Goal: Task Accomplishment & Management: Manage account settings

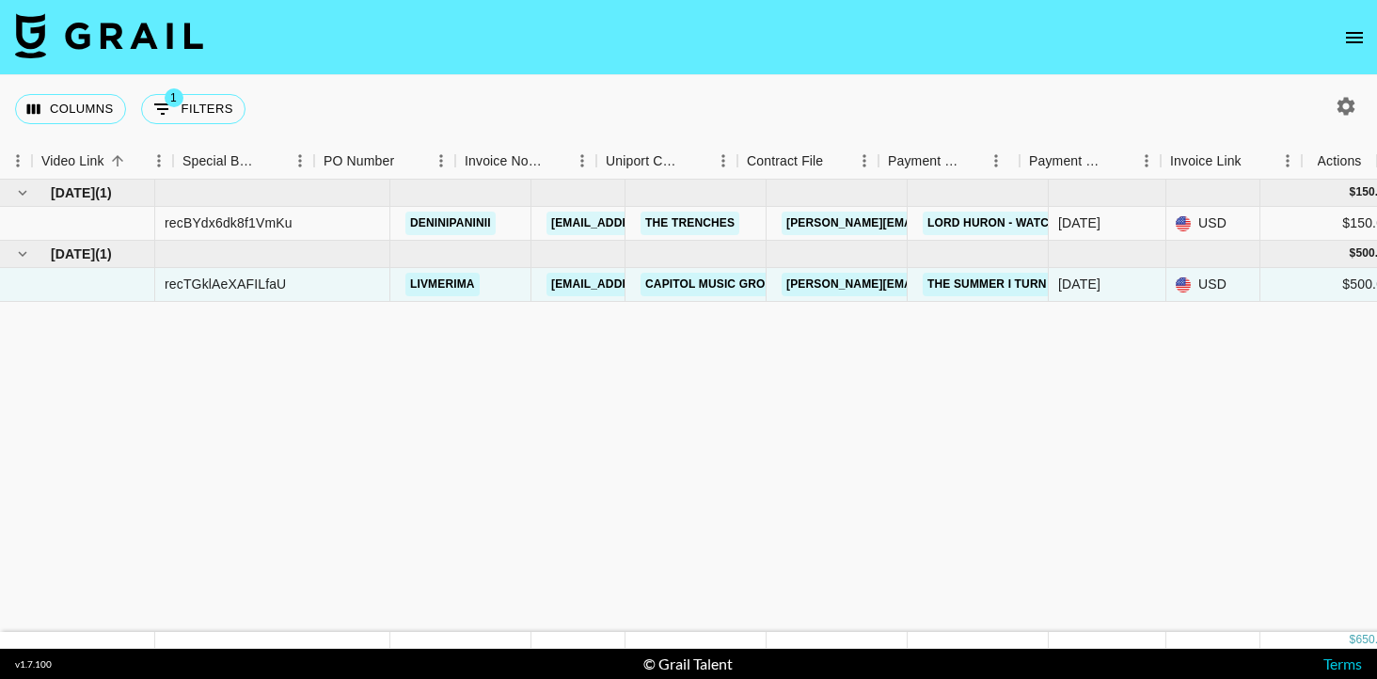
scroll to position [0, 1746]
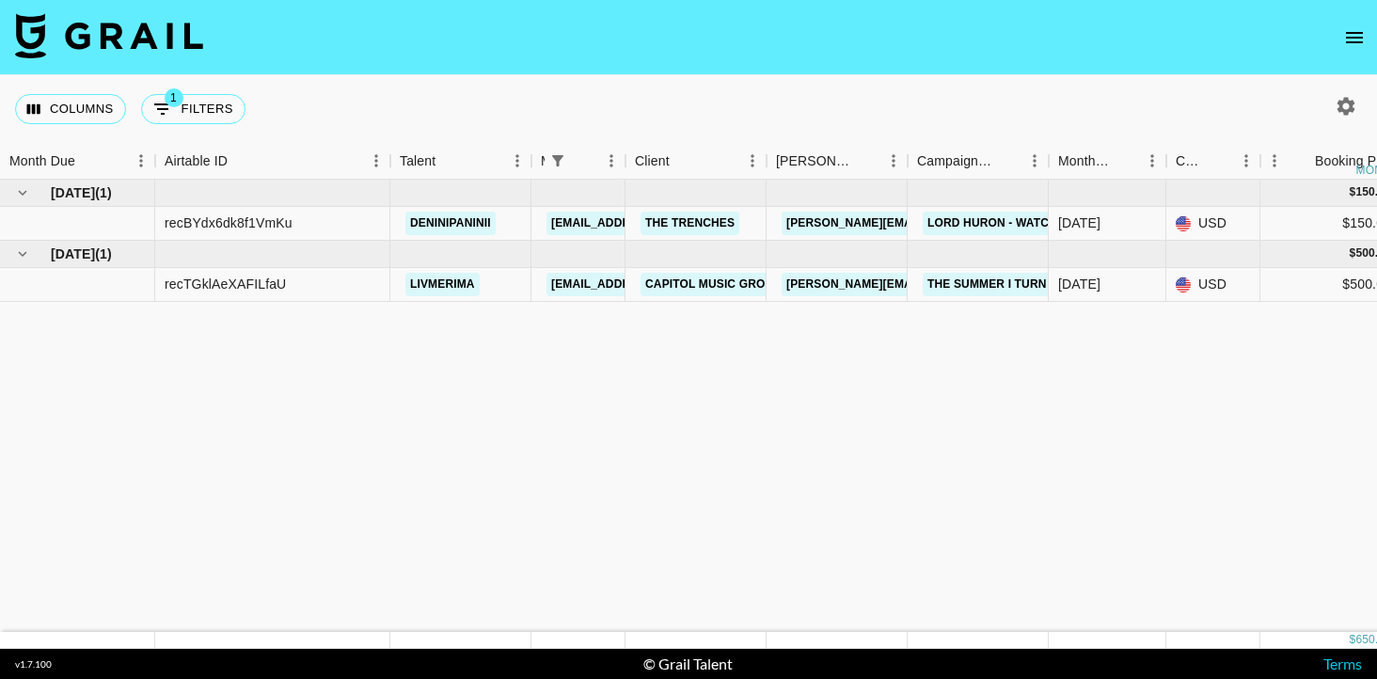
click at [1348, 41] on icon "open drawer" at bounding box center [1354, 37] width 17 height 11
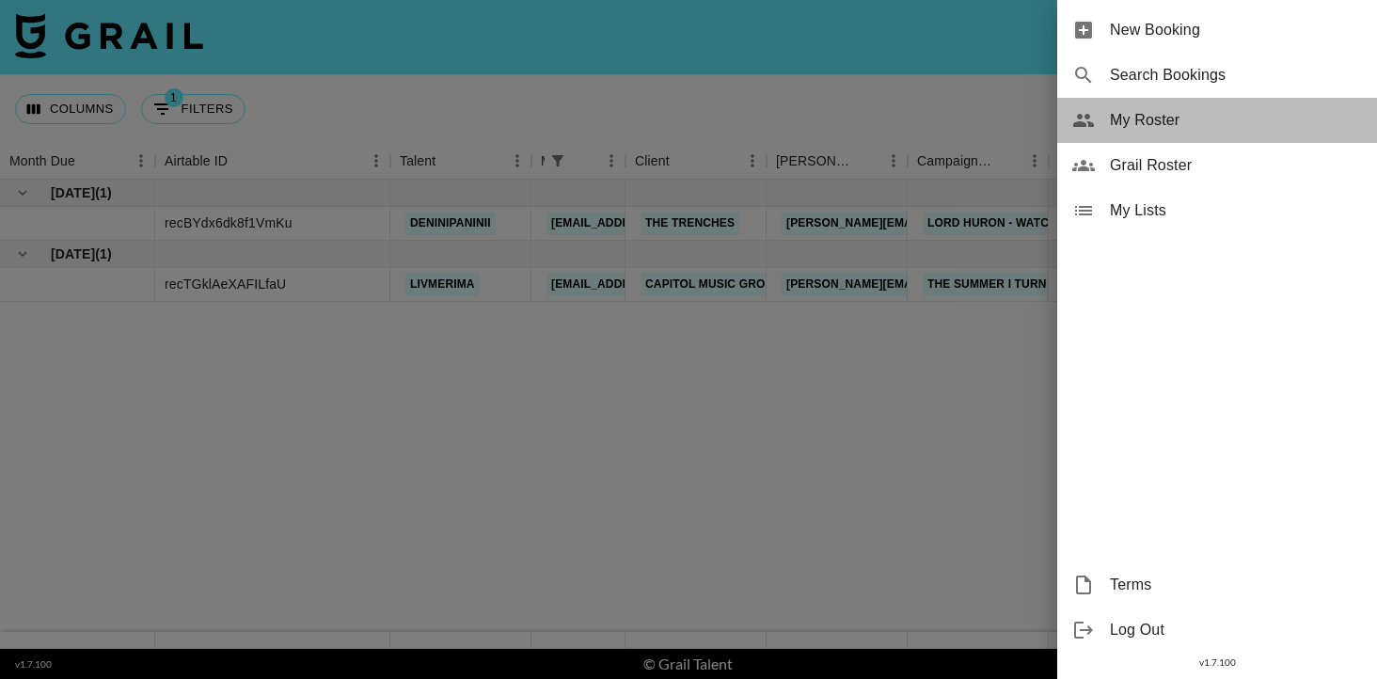
click at [1141, 127] on span "My Roster" at bounding box center [1236, 120] width 252 height 23
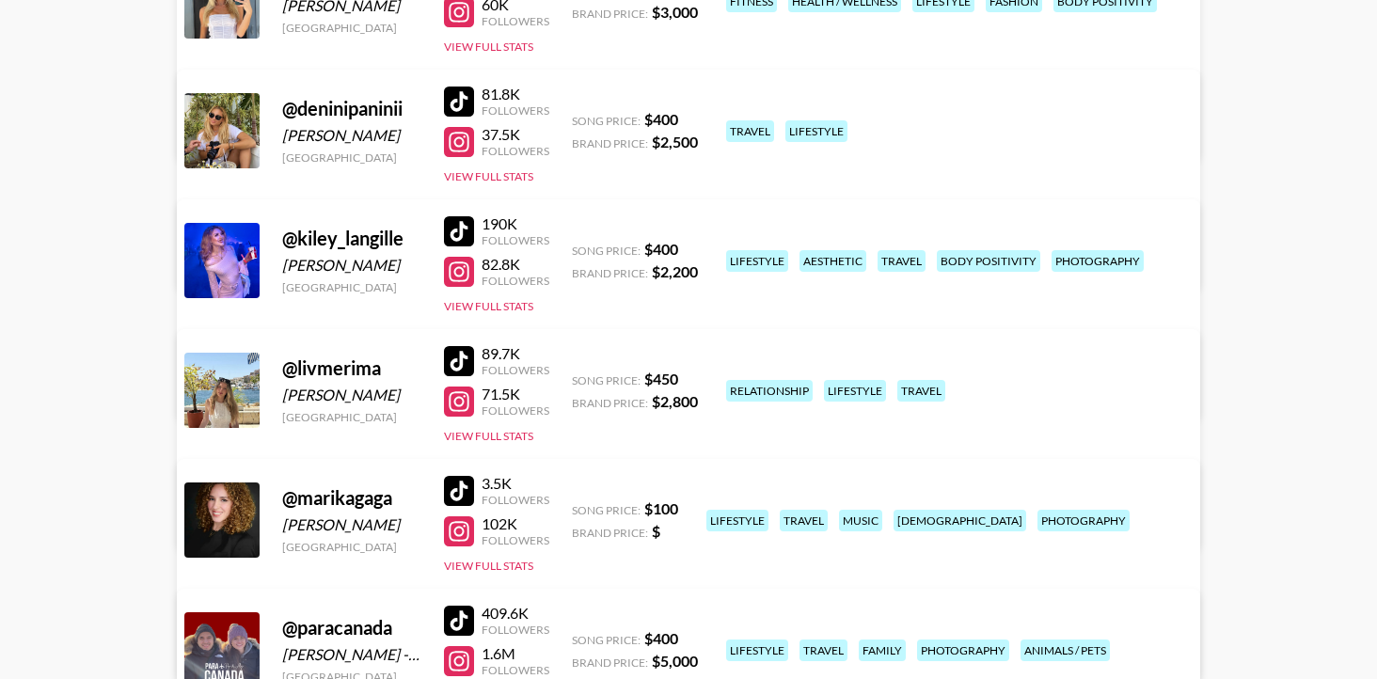
scroll to position [302, 0]
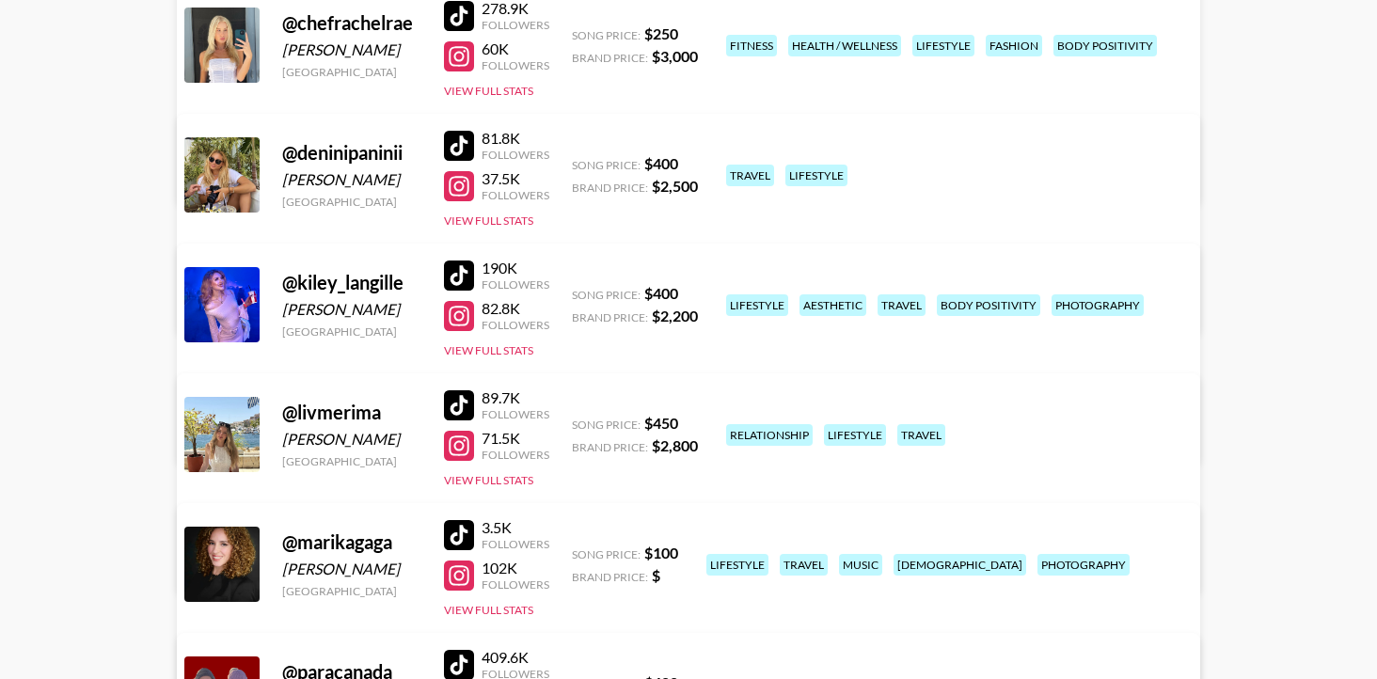
click at [578, 421] on link "View/Edit Details" at bounding box center [394, 430] width 367 height 19
click at [508, 356] on button "View Full Stats" at bounding box center [488, 350] width 89 height 14
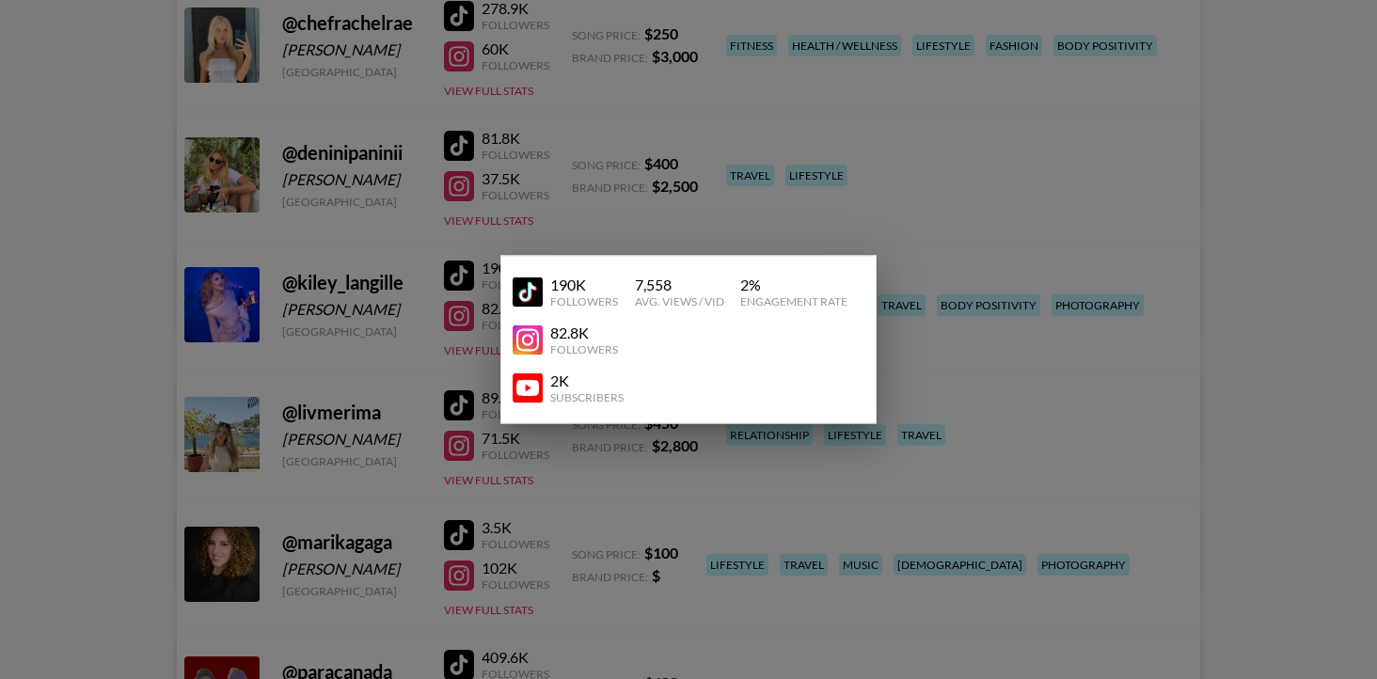
click at [575, 335] on div "82.8K" at bounding box center [584, 333] width 68 height 19
click at [889, 376] on div at bounding box center [688, 339] width 1377 height 679
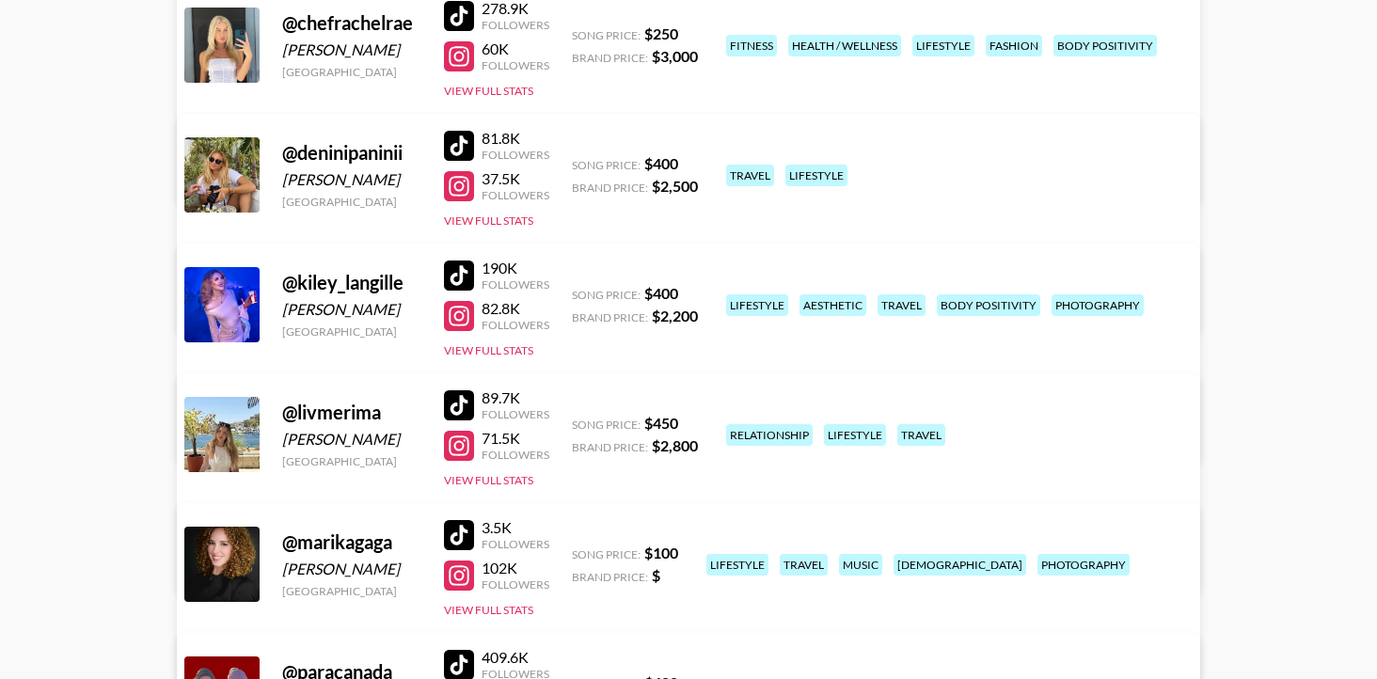
click at [261, 294] on div "@ kiley_langille Kiley Langille Canada 190K Followers 82.8K Followers View Full…" at bounding box center [688, 353] width 1023 height 219
click at [221, 296] on div at bounding box center [221, 304] width 75 height 75
click at [578, 421] on link "View/Edit Details" at bounding box center [394, 430] width 367 height 19
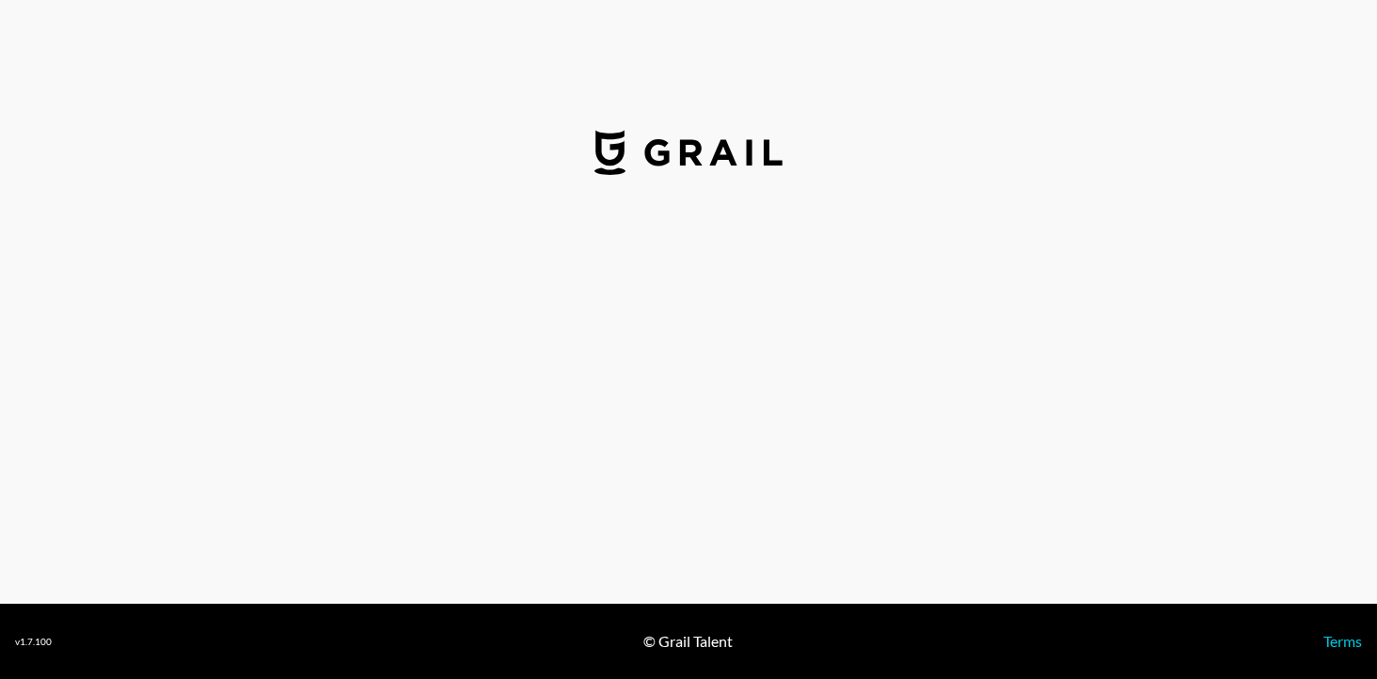
select select "USD"
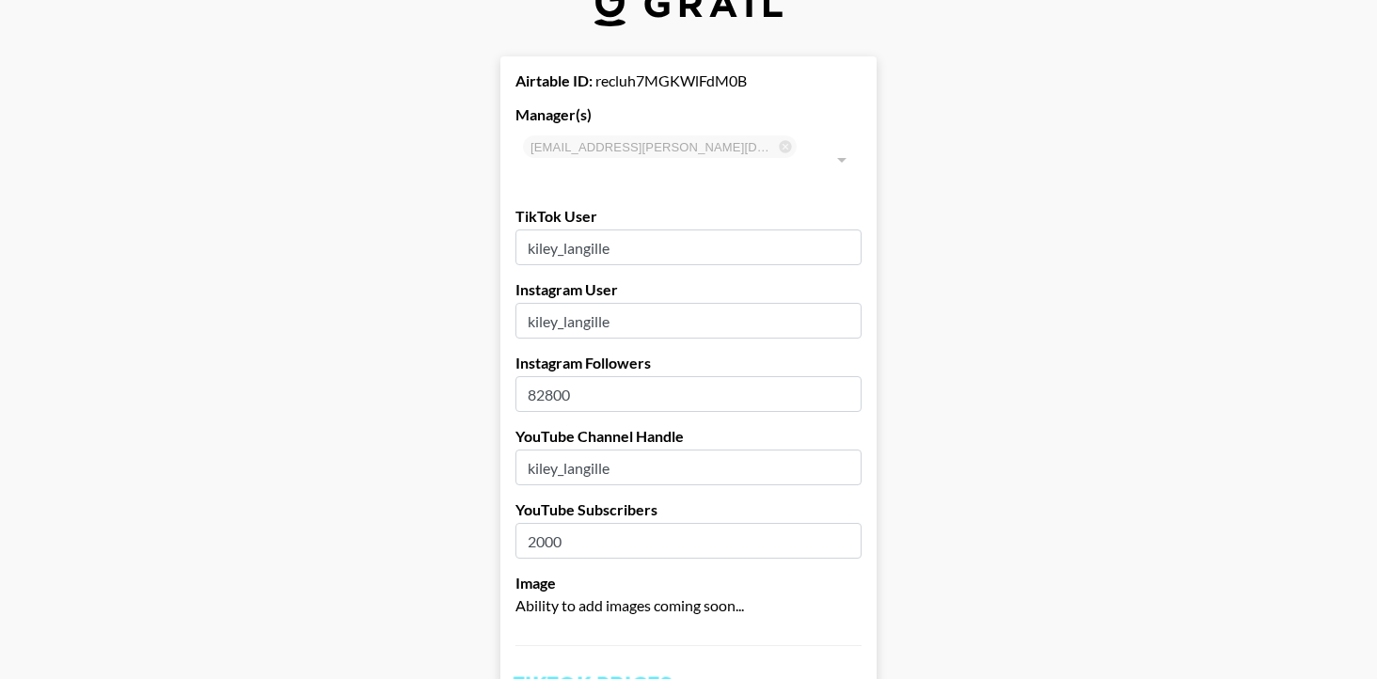
scroll to position [64, 0]
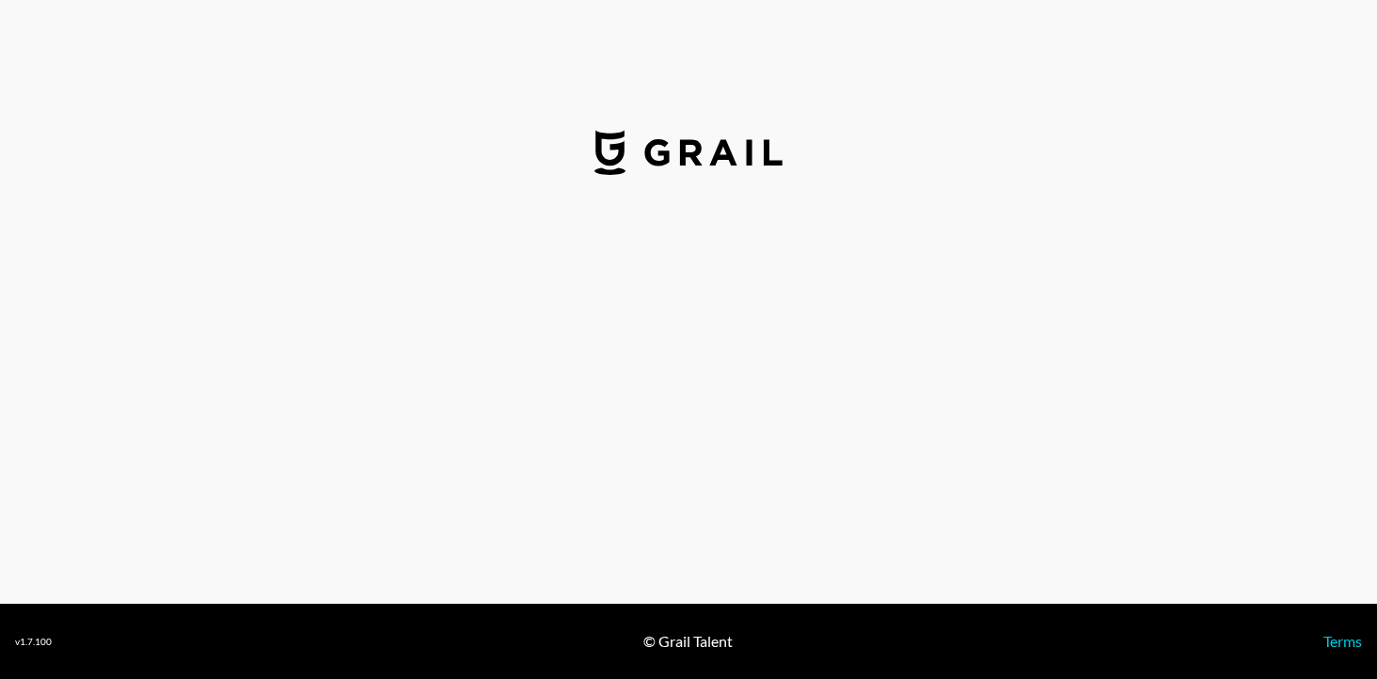
select select "USD"
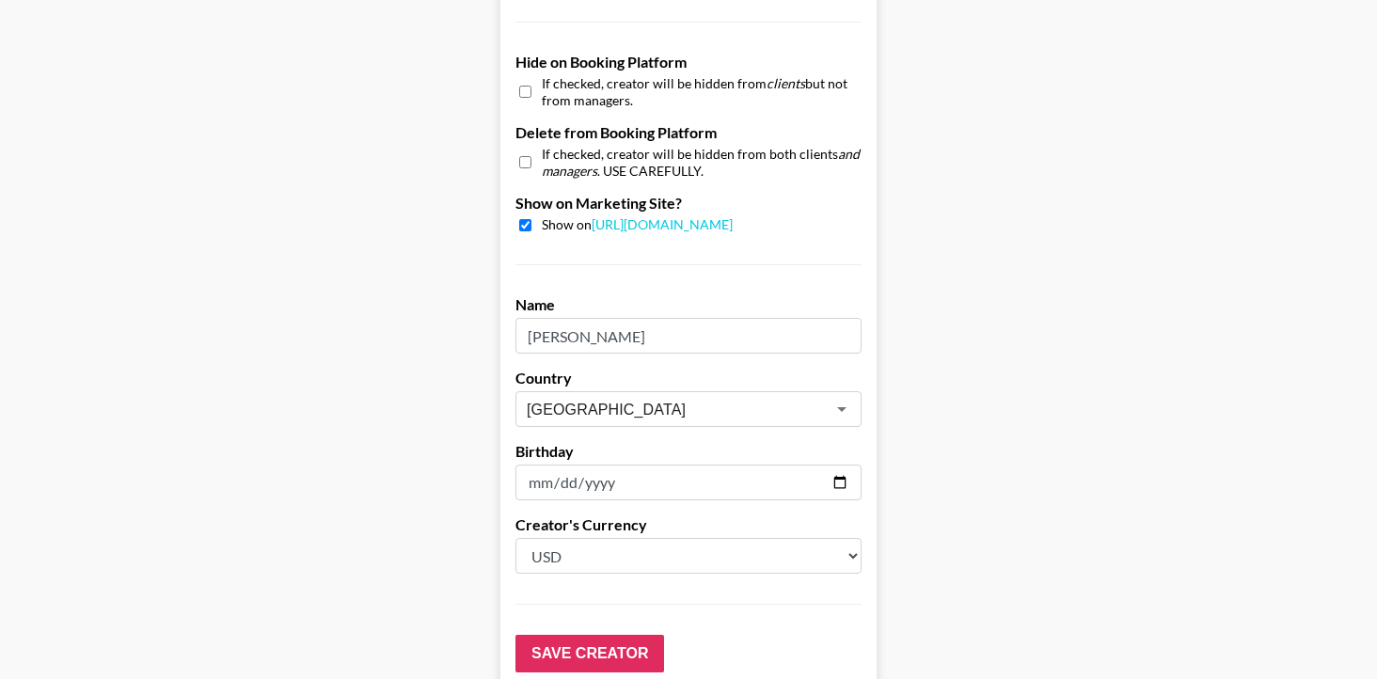
scroll to position [1873, 0]
